Goal: Find contact information

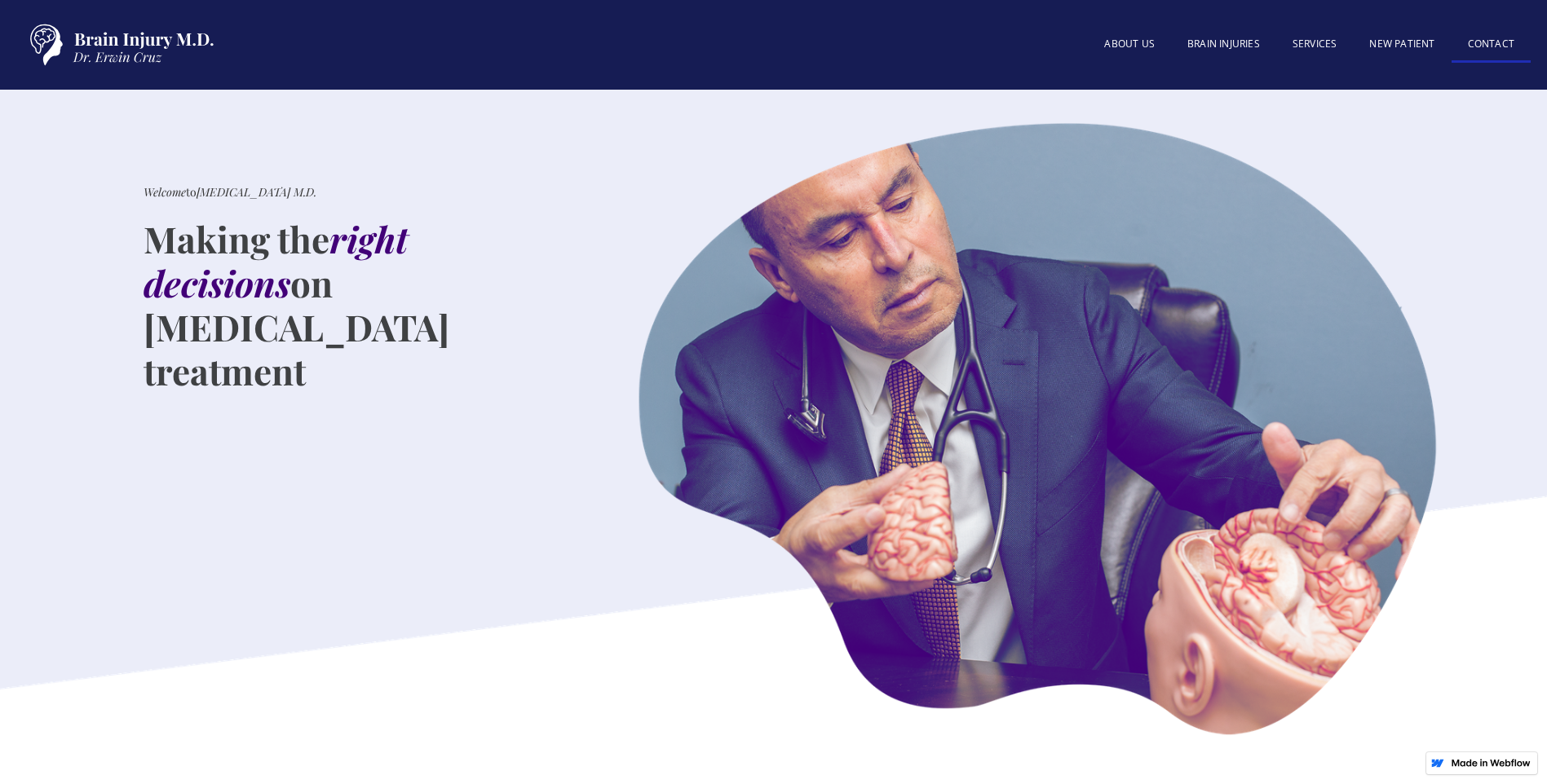
click at [1480, 43] on link "Contact" at bounding box center [1492, 45] width 79 height 35
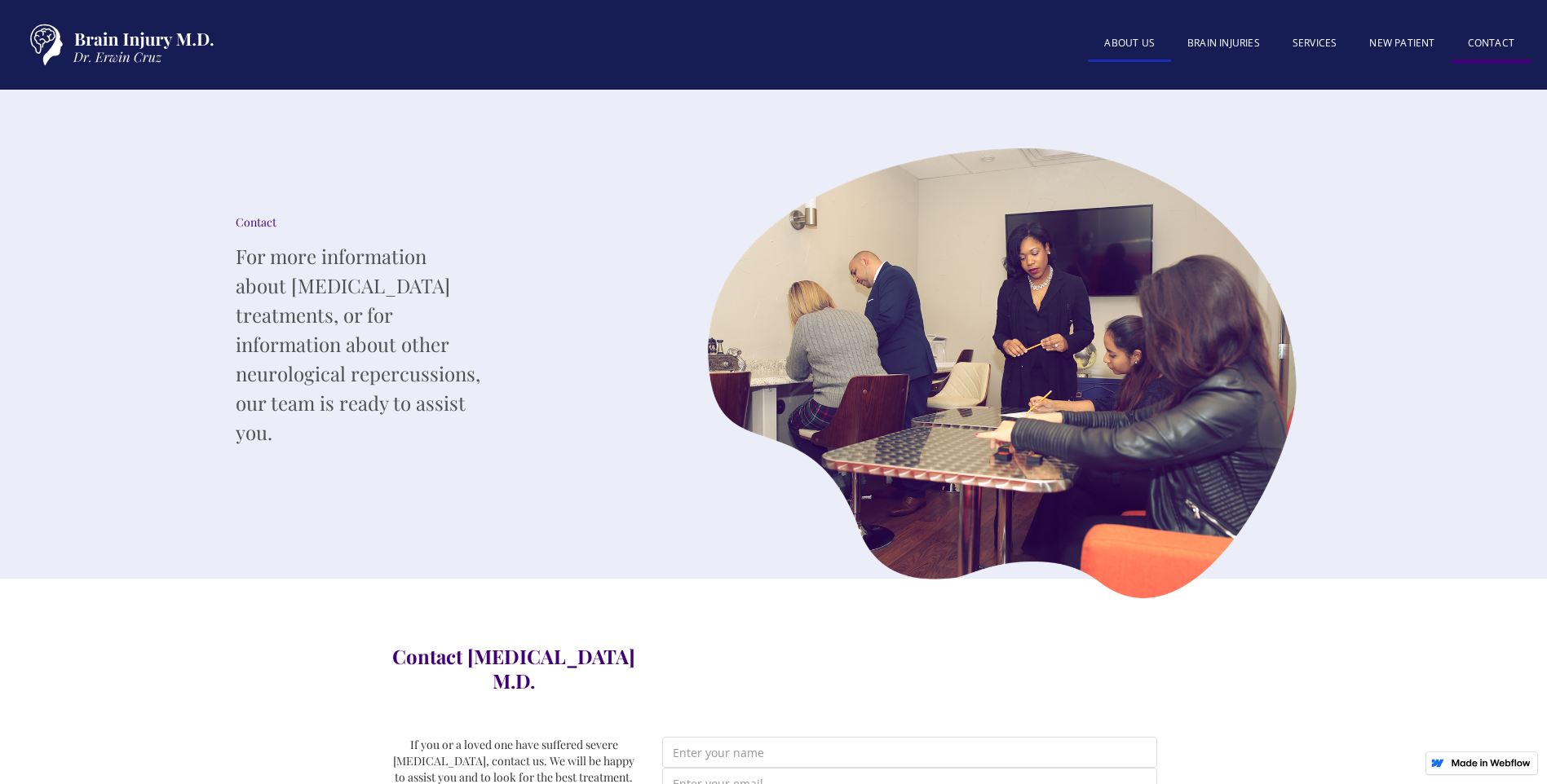
click at [1130, 40] on link "About US" at bounding box center [1129, 45] width 83 height 35
